Goal: Check status: Check status

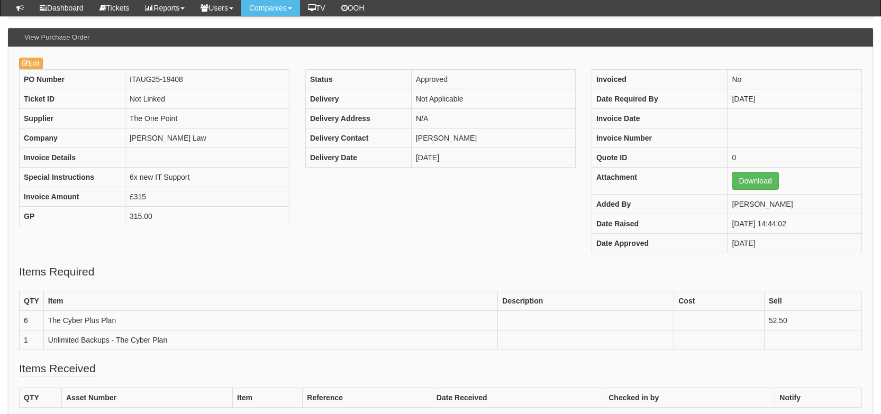
scroll to position [75, 0]
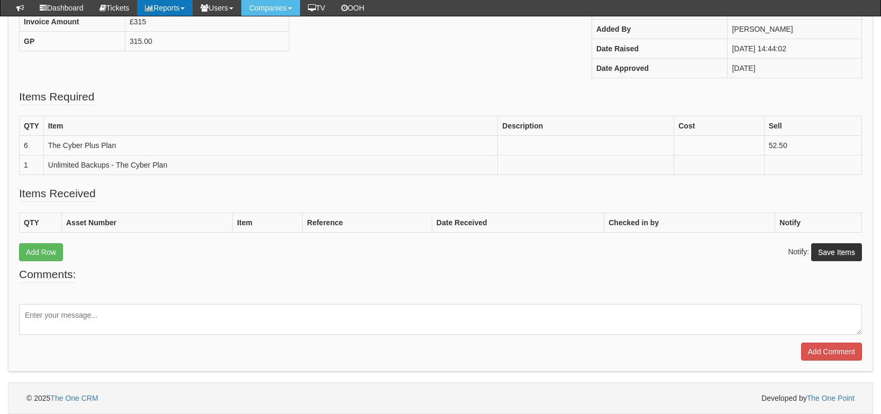
scroll to position [249, 0]
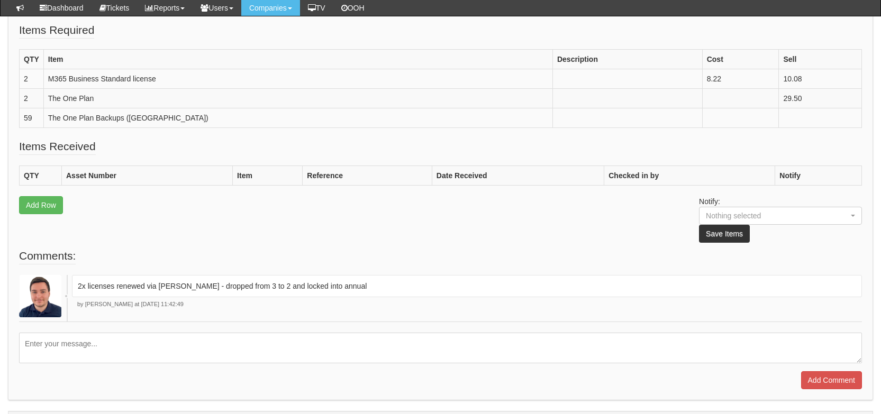
scroll to position [229, 0]
